Goal: Information Seeking & Learning: Learn about a topic

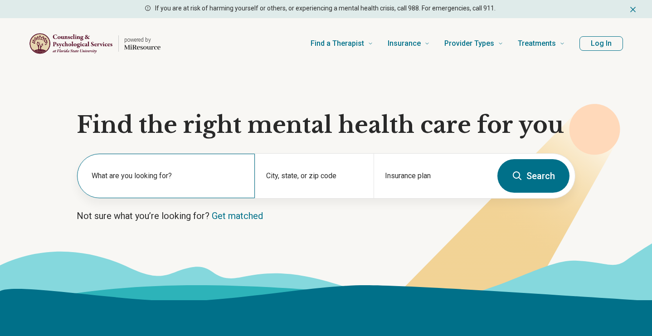
click at [192, 175] on label "What are you looking for?" at bounding box center [168, 175] width 152 height 11
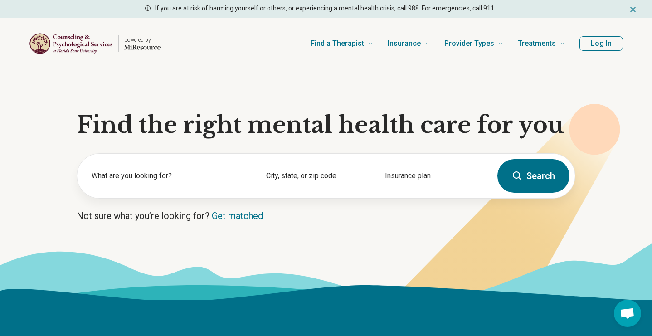
click at [245, 203] on section "Find the right mental health care for you What are you looking for? City, state…" at bounding box center [326, 184] width 652 height 231
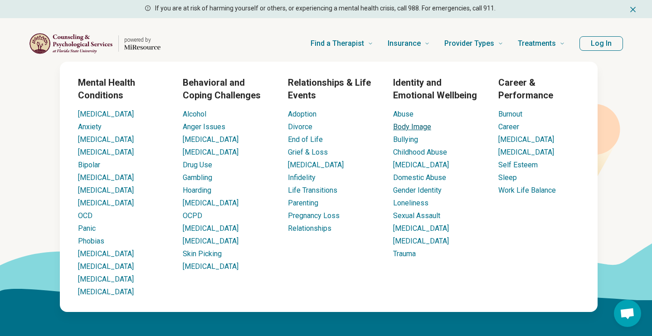
click at [401, 122] on link "Body Image" at bounding box center [412, 126] width 38 height 9
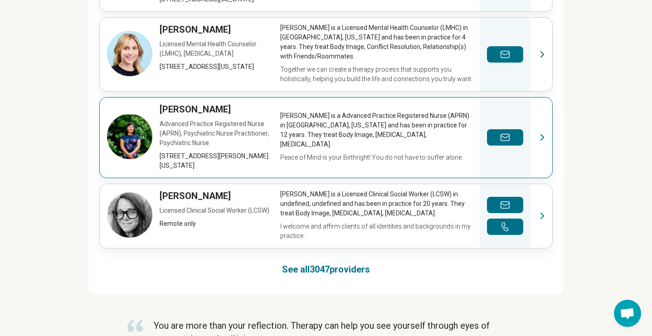
scroll to position [635, 0]
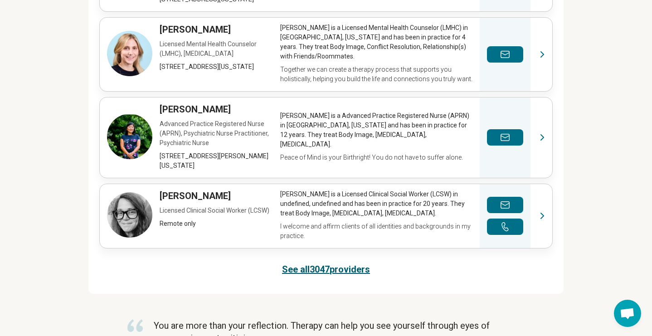
click at [337, 276] on link "See all 3047 providers" at bounding box center [326, 269] width 88 height 13
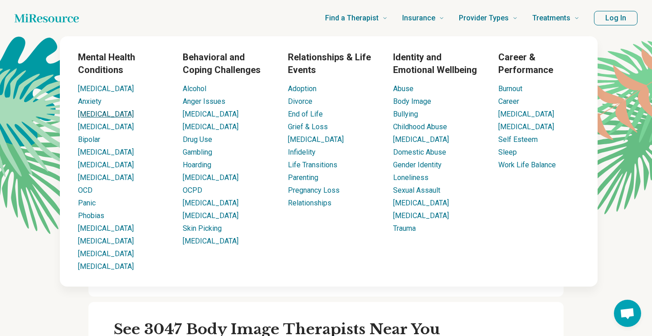
click at [98, 112] on link "[MEDICAL_DATA]" at bounding box center [106, 114] width 56 height 9
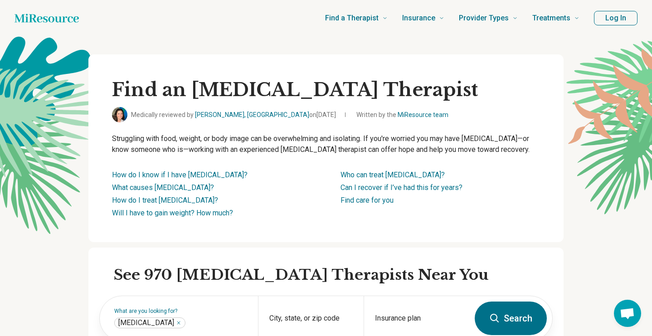
click at [90, 117] on div "Find an Anorexia Therapist Medically reviewed by Gabriela Asturias, MD on May 2…" at bounding box center [325, 148] width 475 height 188
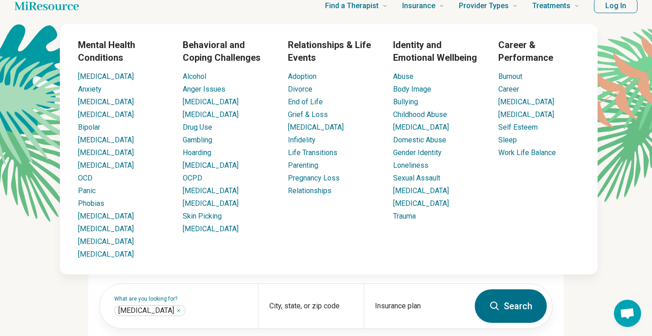
scroll to position [12, 0]
click at [393, 164] on link "Loneliness" at bounding box center [410, 165] width 35 height 9
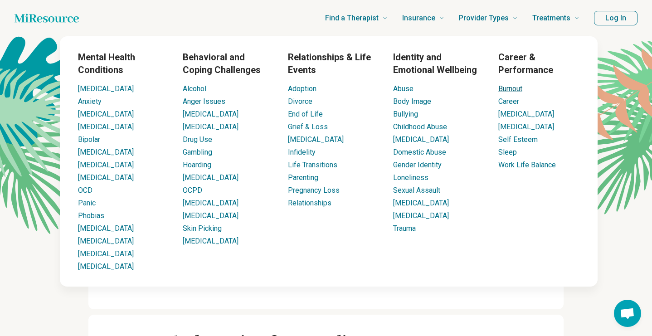
click at [499, 89] on link "Burnout" at bounding box center [510, 88] width 24 height 9
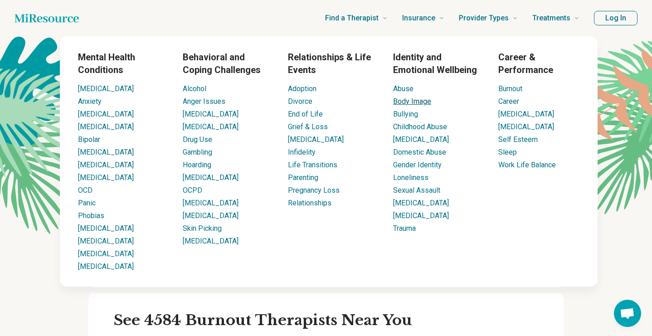
click at [408, 99] on link "Body Image" at bounding box center [412, 101] width 38 height 9
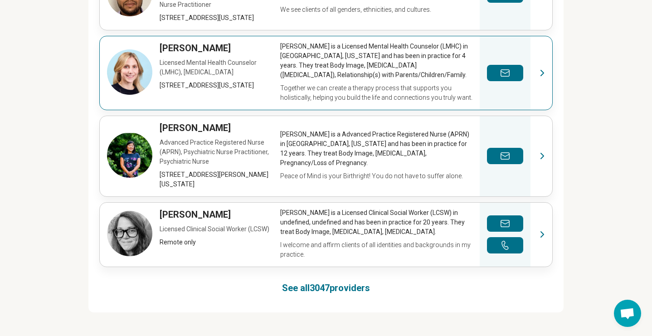
scroll to position [617, 0]
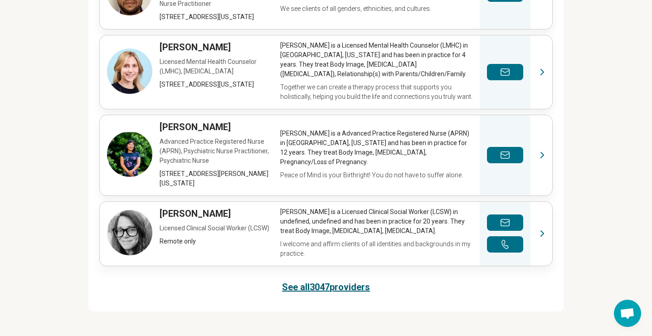
click at [349, 287] on link "See all 3047 providers" at bounding box center [326, 287] width 88 height 13
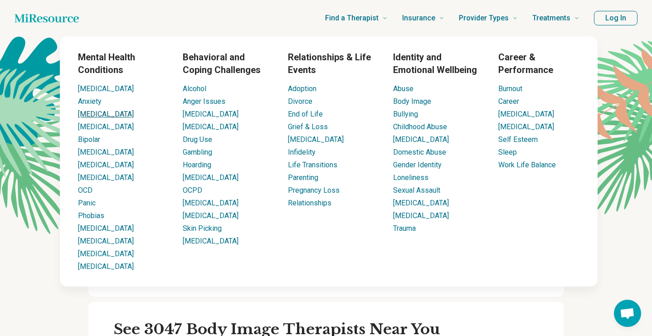
click at [99, 114] on link "[MEDICAL_DATA]" at bounding box center [106, 114] width 56 height 9
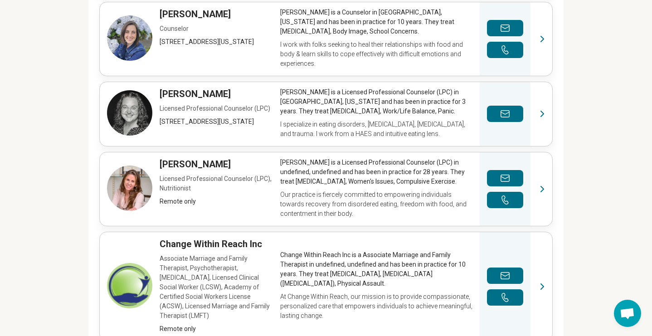
scroll to position [498, 0]
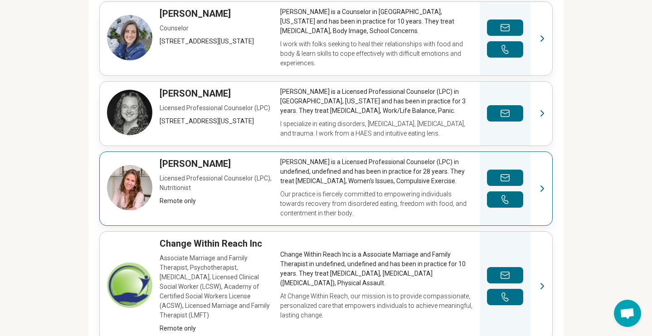
click at [328, 181] on link "View profile" at bounding box center [326, 188] width 452 height 73
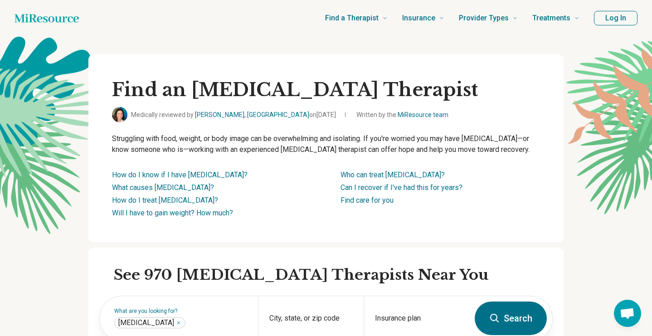
scroll to position [0, 0]
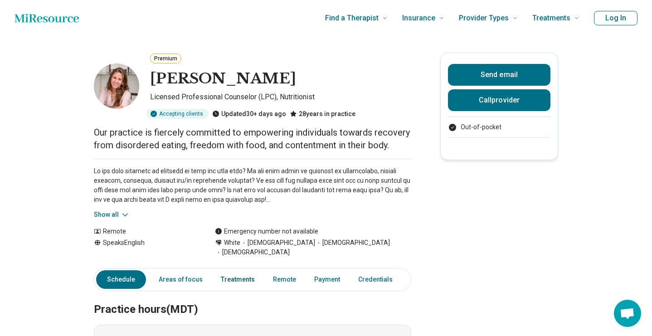
click at [238, 270] on link "Treatments" at bounding box center [237, 279] width 45 height 19
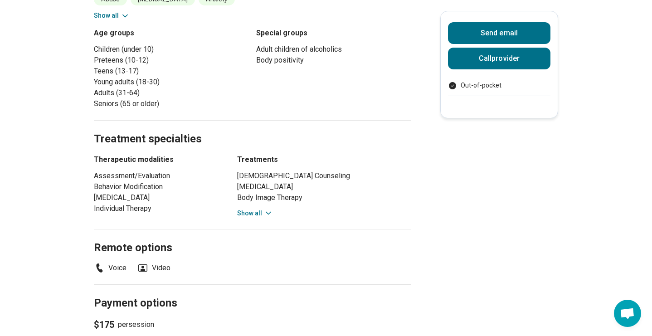
scroll to position [548, 0]
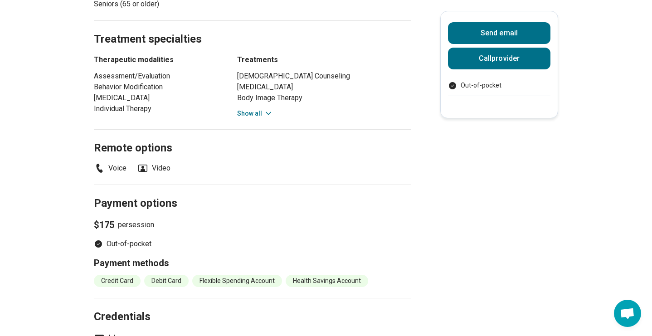
click at [260, 109] on button "Show all" at bounding box center [255, 114] width 36 height 10
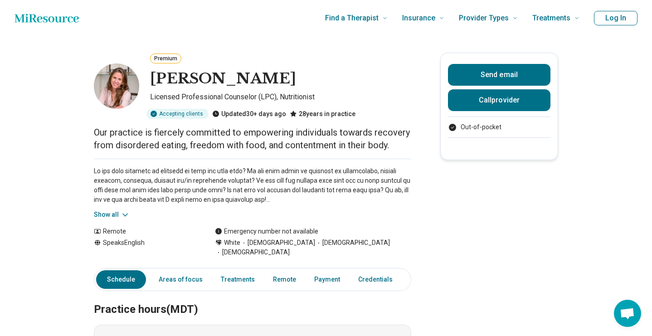
scroll to position [0, 0]
click at [315, 270] on link "Payment" at bounding box center [327, 279] width 37 height 19
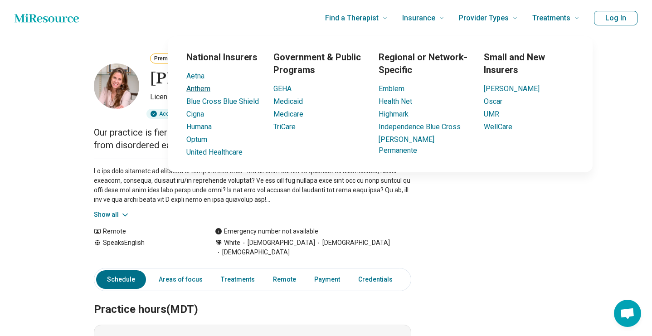
click at [194, 87] on link "Anthem" at bounding box center [198, 88] width 24 height 9
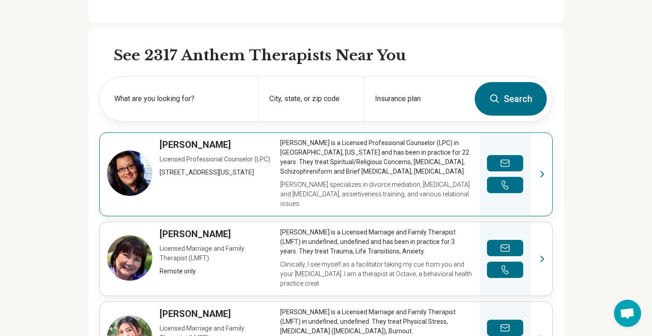
scroll to position [271, 0]
